Goal: Task Accomplishment & Management: Manage account settings

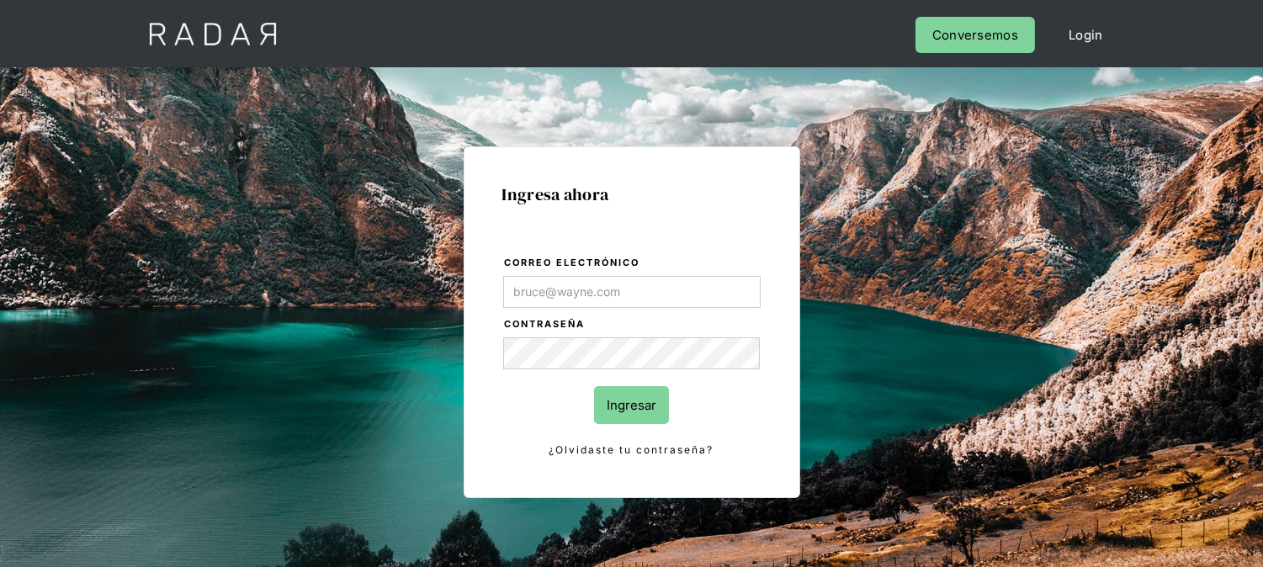
type input "[EMAIL_ADDRESS][DOMAIN_NAME]"
click at [633, 405] on input "Ingresar" at bounding box center [631, 405] width 75 height 38
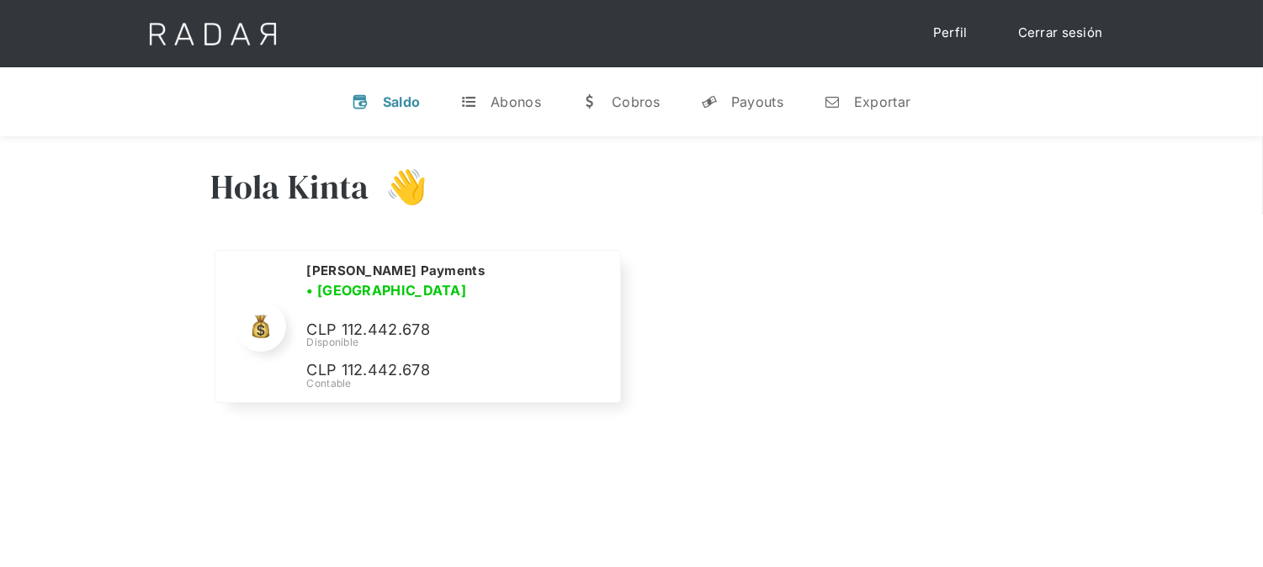
click at [1027, 37] on link "Cerrar sesión" at bounding box center [1060, 33] width 119 height 33
